Goal: Task Accomplishment & Management: Manage account settings

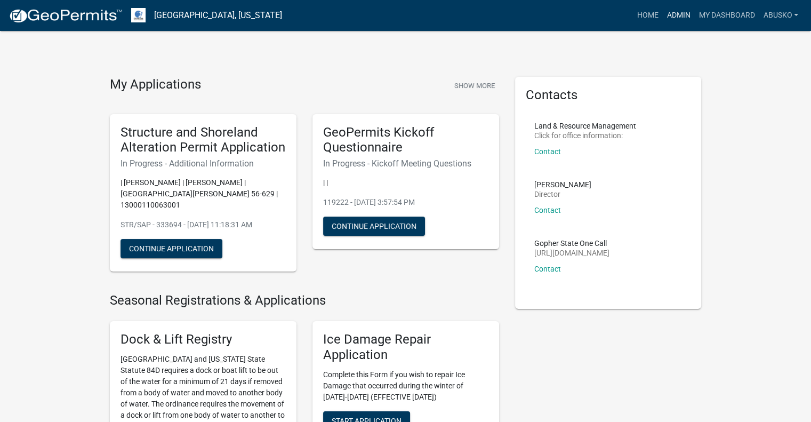
click at [680, 18] on link "Admin" at bounding box center [679, 15] width 32 height 20
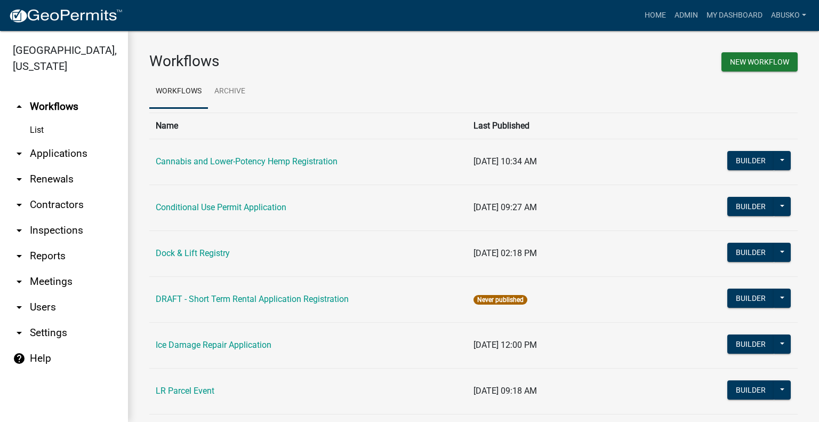
click at [71, 153] on link "arrow_drop_down Applications" at bounding box center [64, 154] width 128 height 26
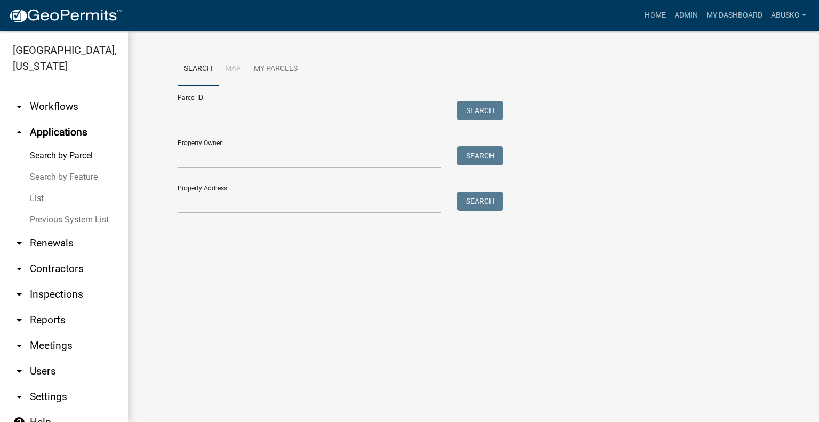
click at [47, 130] on link "arrow_drop_up Applications" at bounding box center [64, 132] width 128 height 26
click at [21, 128] on icon "arrow_drop_up" at bounding box center [19, 132] width 13 height 13
click at [19, 131] on icon "arrow_drop_up" at bounding box center [19, 132] width 13 height 13
click at [36, 106] on link "arrow_drop_down Workflows" at bounding box center [64, 107] width 128 height 26
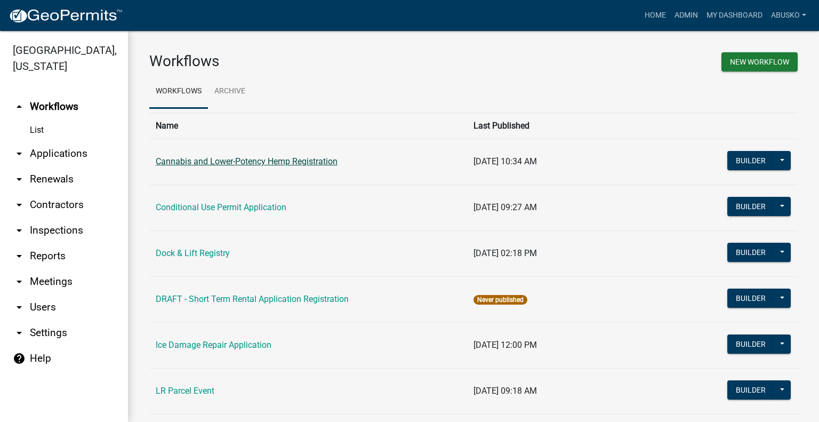
click at [234, 161] on link "Cannabis and Lower-Potency Hemp Registration" at bounding box center [247, 161] width 182 height 10
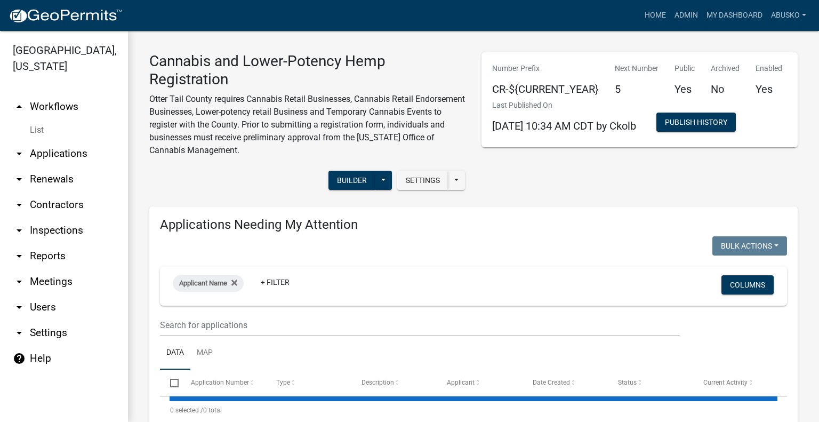
select select "3: 100"
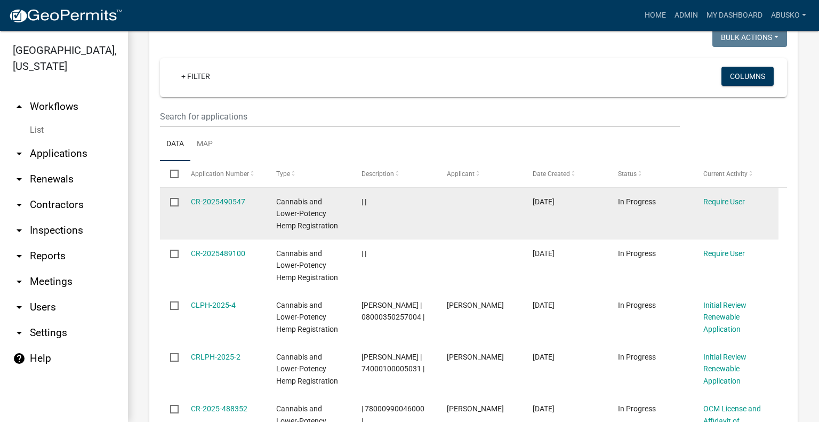
scroll to position [640, 0]
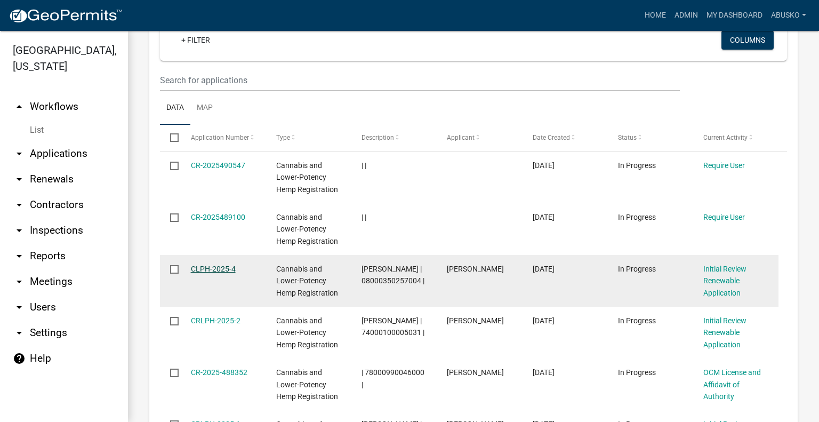
click at [213, 269] on link "CLPH-2025-4" at bounding box center [213, 269] width 45 height 9
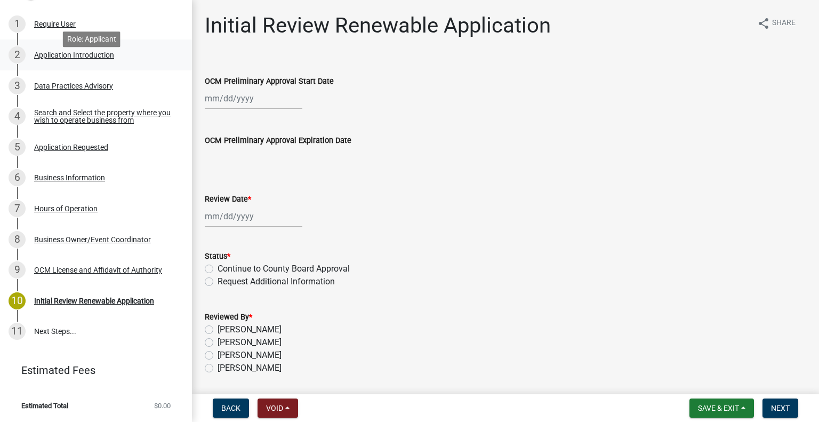
scroll to position [213, 0]
click at [107, 269] on div "OCM License and Affidavit of Authority" at bounding box center [98, 269] width 128 height 7
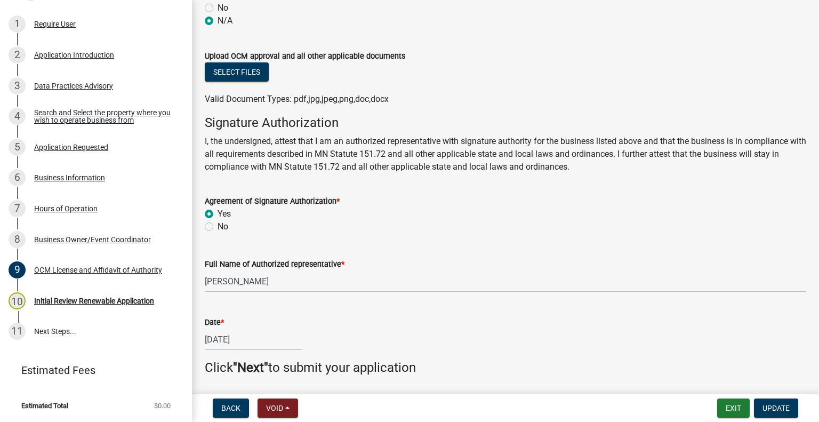
scroll to position [229, 0]
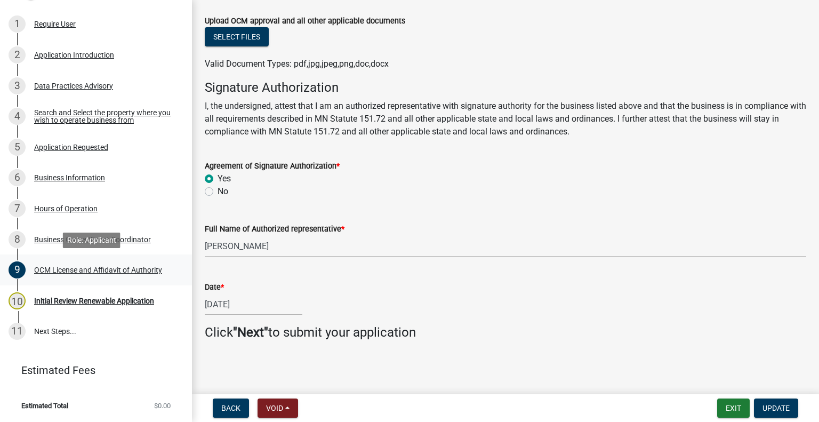
click at [62, 272] on div "OCM License and Affidavit of Authority" at bounding box center [98, 269] width 128 height 7
click at [785, 406] on span "Update" at bounding box center [776, 408] width 27 height 9
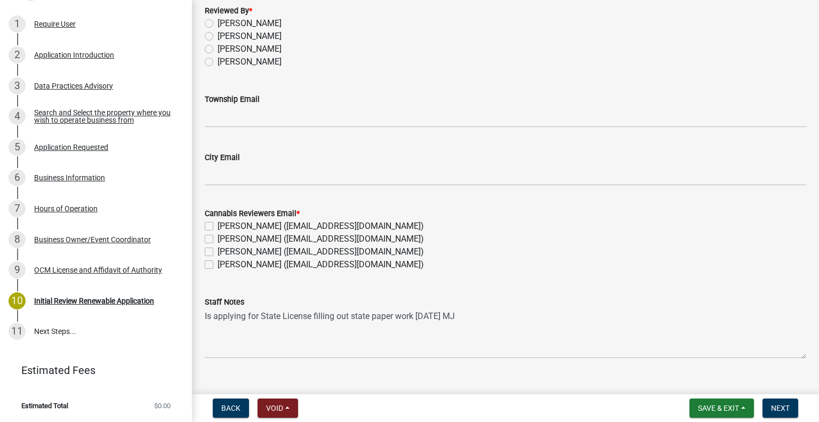
scroll to position [320, 0]
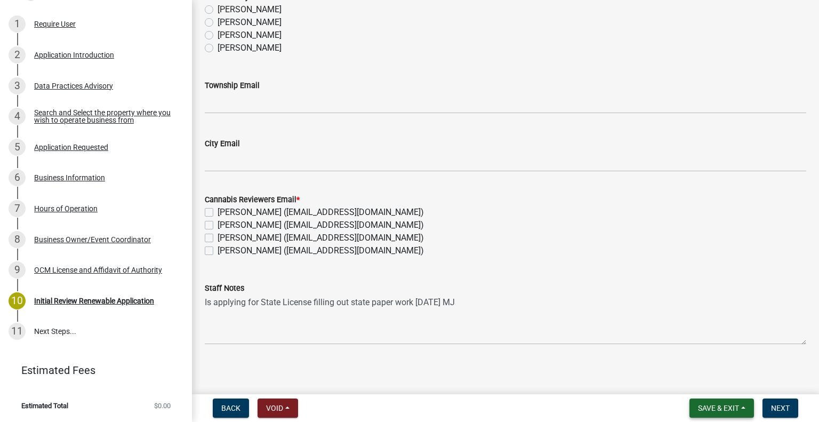
click at [721, 406] on span "Save & Exit" at bounding box center [718, 408] width 41 height 9
click at [702, 385] on button "Save & Exit" at bounding box center [711, 381] width 85 height 26
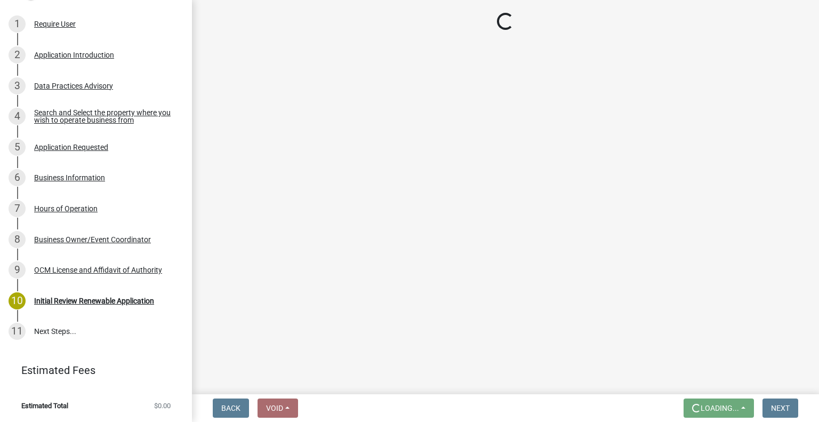
scroll to position [0, 0]
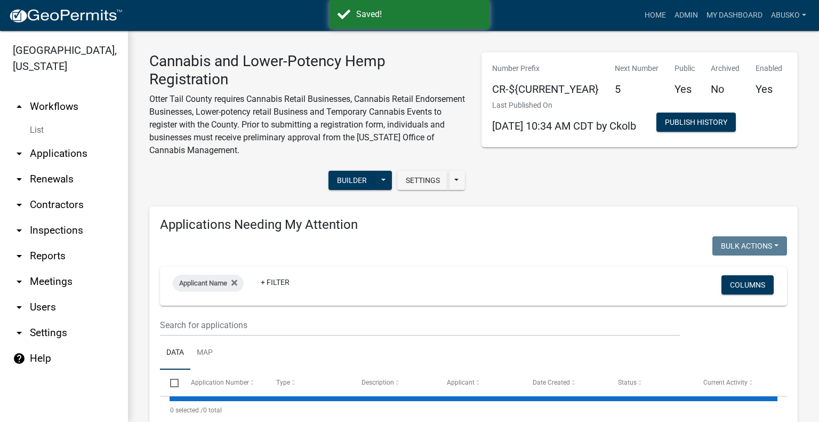
select select "3: 100"
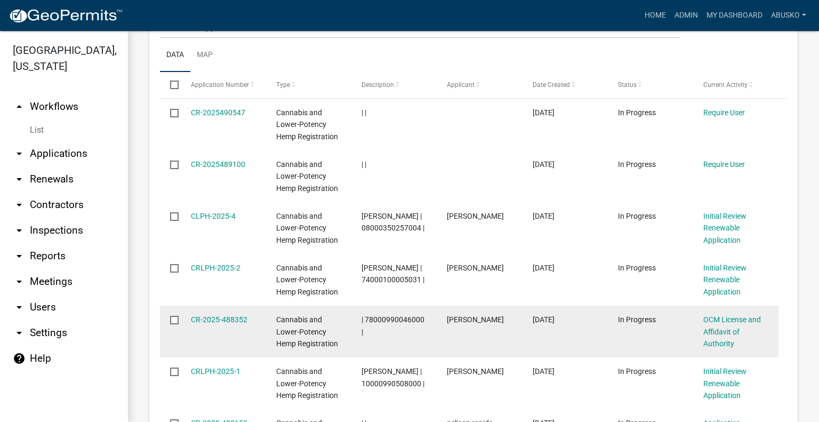
scroll to position [693, 0]
click at [224, 318] on link "CR-2025-488352" at bounding box center [219, 319] width 57 height 9
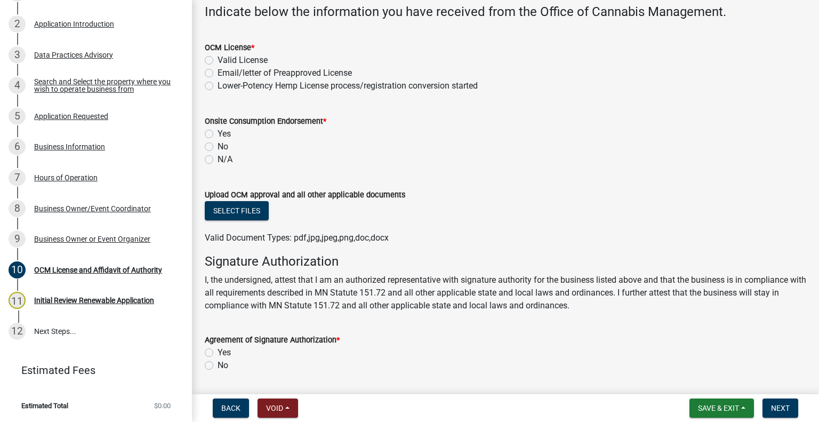
scroll to position [229, 0]
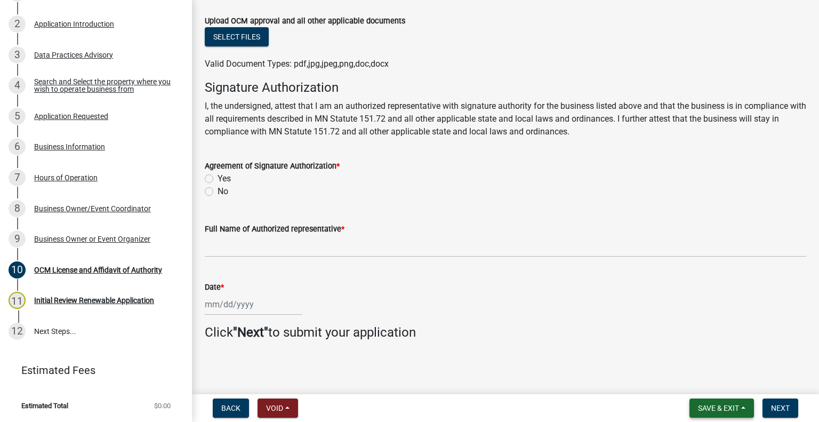
click at [704, 408] on span "Save & Exit" at bounding box center [718, 408] width 41 height 9
click at [692, 384] on button "Save & Exit" at bounding box center [711, 381] width 85 height 26
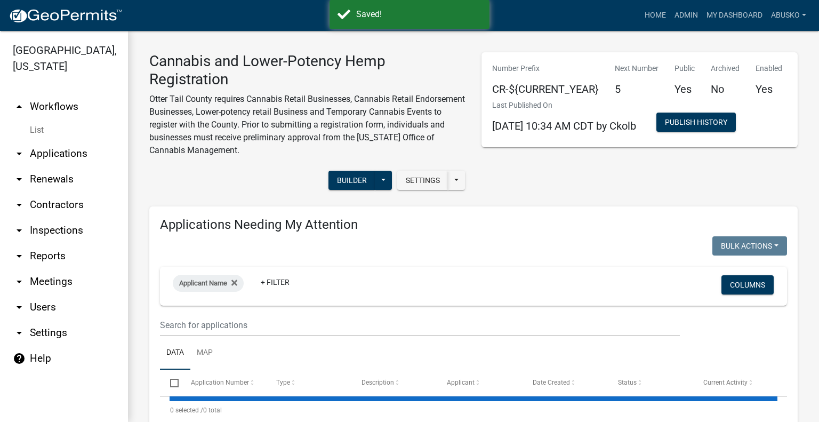
select select "3: 100"
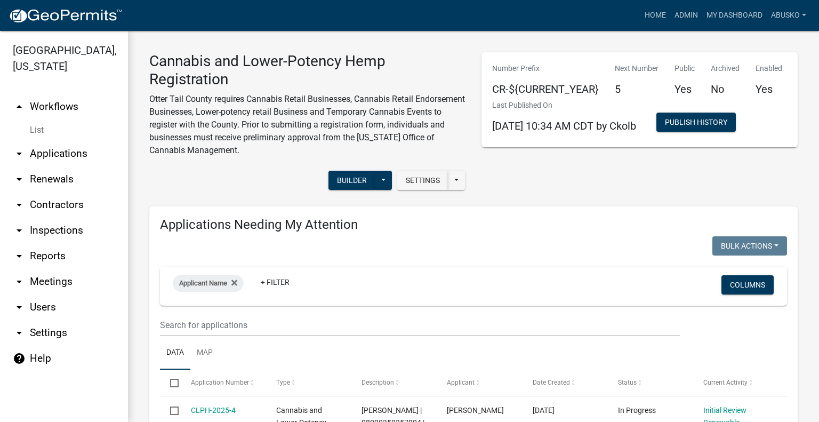
click at [68, 107] on link "arrow_drop_up Workflows" at bounding box center [64, 107] width 128 height 26
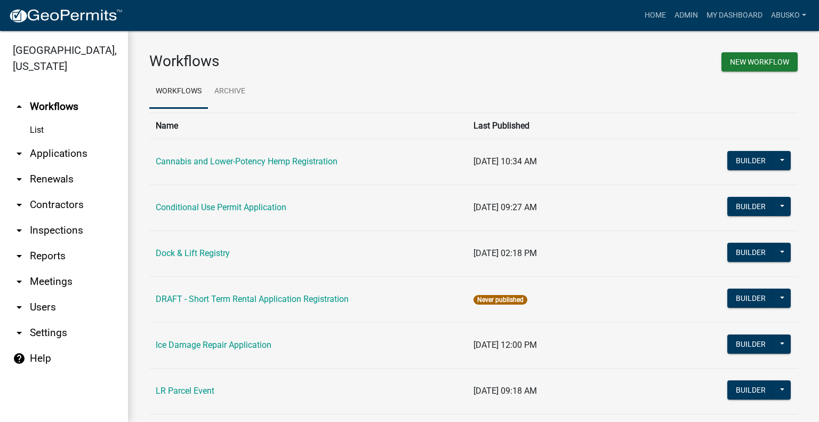
click at [49, 149] on link "arrow_drop_down Applications" at bounding box center [64, 154] width 128 height 26
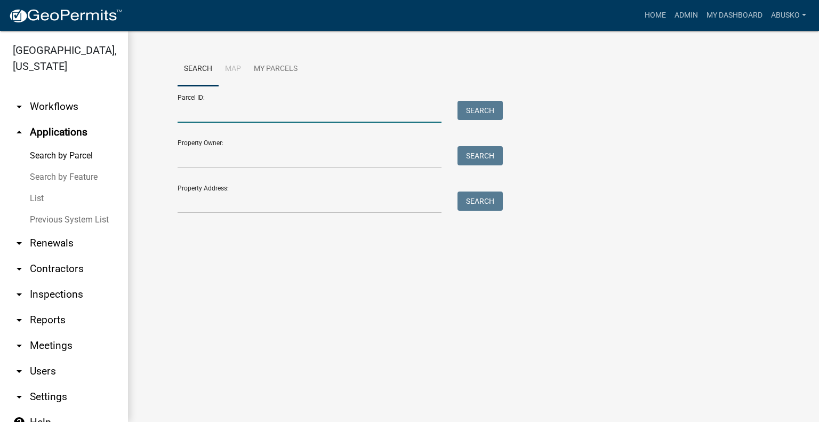
click at [199, 110] on input "Parcel ID:" at bounding box center [310, 112] width 264 height 22
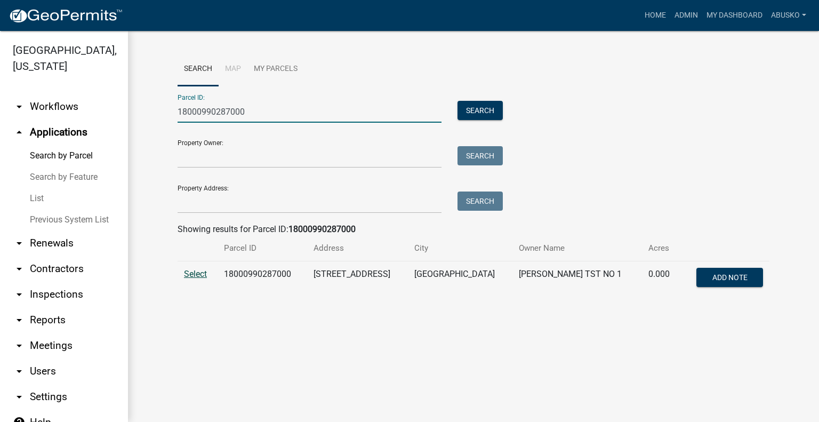
type input "18000990287000"
click at [198, 270] on span "Select" at bounding box center [195, 274] width 23 height 10
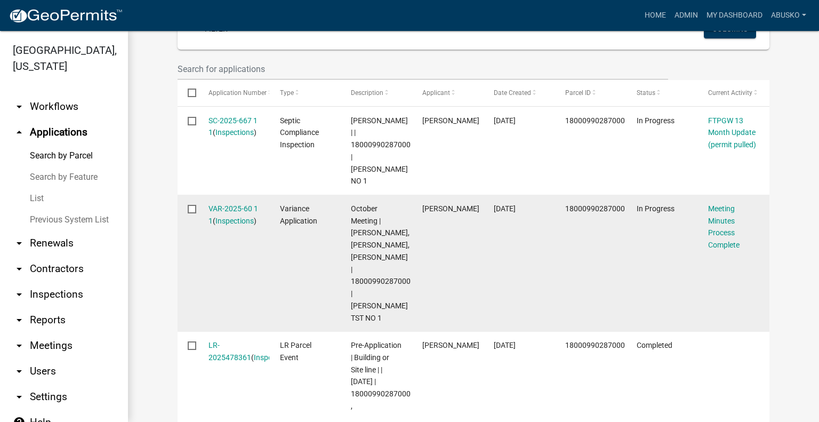
scroll to position [320, 0]
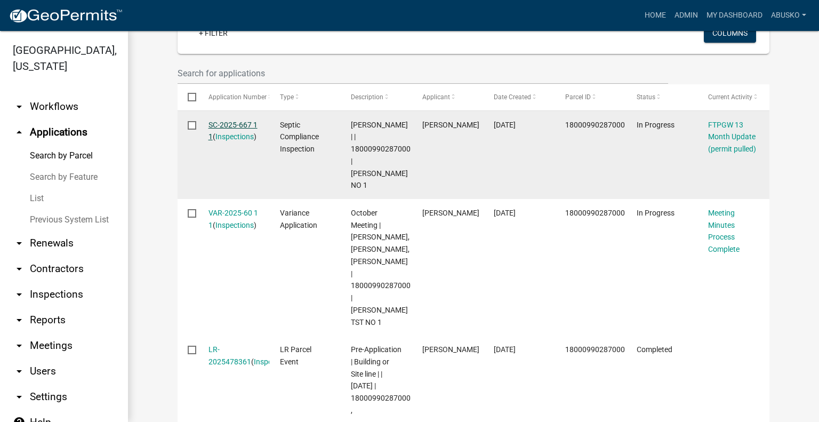
click at [228, 126] on link "SC-2025-667 1 1" at bounding box center [233, 131] width 49 height 21
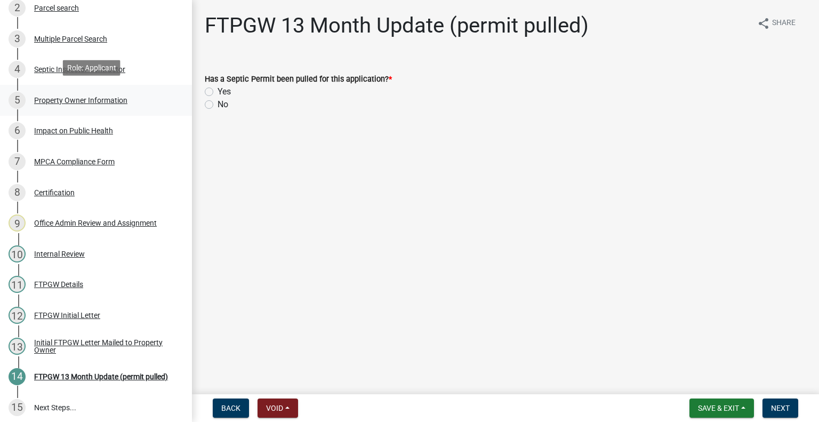
scroll to position [249, 0]
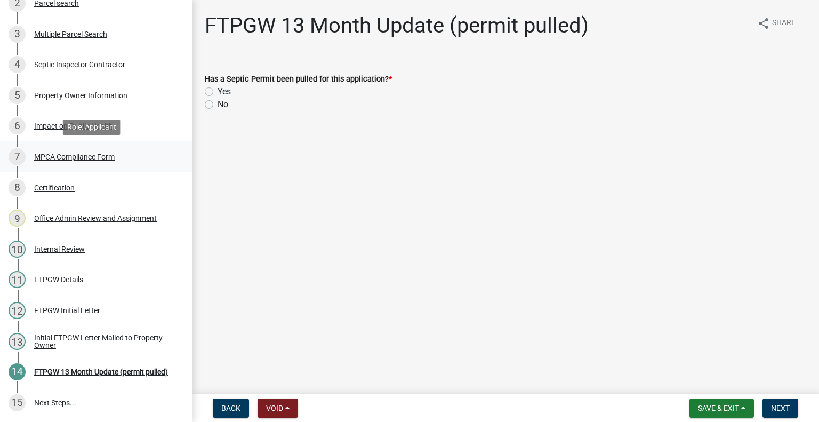
click at [98, 151] on div "7 MPCA Compliance Form" at bounding box center [92, 156] width 166 height 17
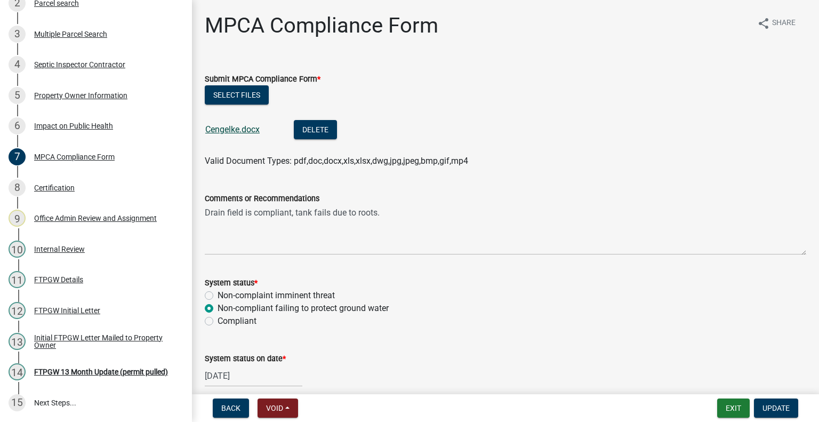
click at [225, 128] on link "Cengelke.docx" at bounding box center [232, 129] width 54 height 10
click at [241, 129] on link "Cengelke.docx" at bounding box center [232, 129] width 54 height 10
